Goal: Check status: Check status

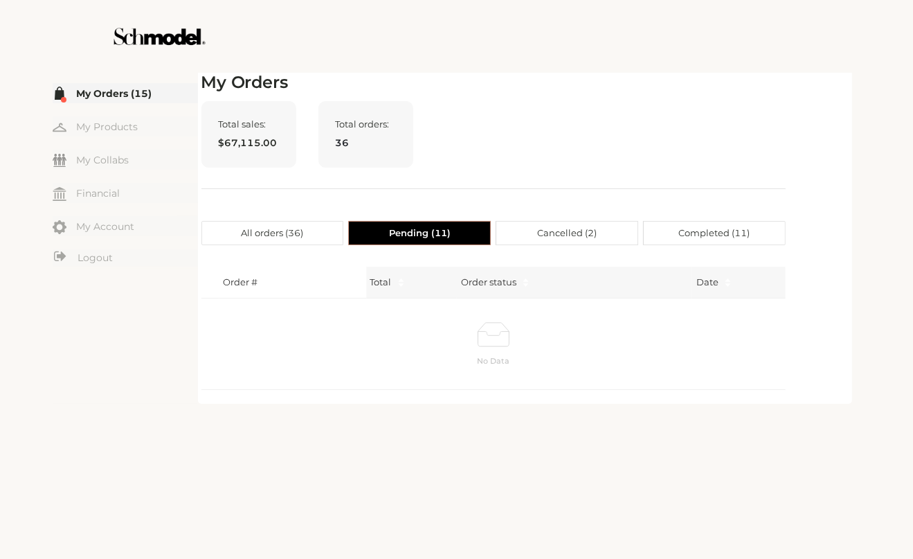
click at [426, 34] on div at bounding box center [456, 36] width 781 height 73
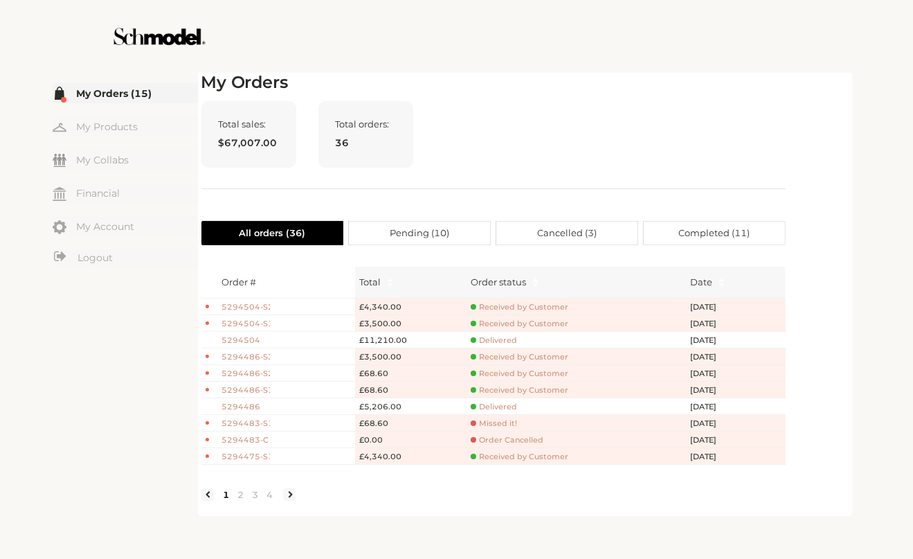
click at [762, 78] on h2 "My Orders" at bounding box center [493, 83] width 584 height 20
click at [609, 53] on div at bounding box center [456, 36] width 781 height 73
click at [583, 28] on div at bounding box center [456, 36] width 781 height 73
drag, startPoint x: 573, startPoint y: 47, endPoint x: 575, endPoint y: 57, distance: 10.6
click at [575, 57] on div at bounding box center [456, 36] width 781 height 73
